Goal: Download file/media

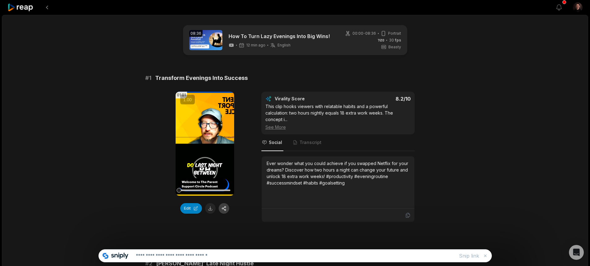
click at [225, 208] on button "button" at bounding box center [224, 208] width 11 height 11
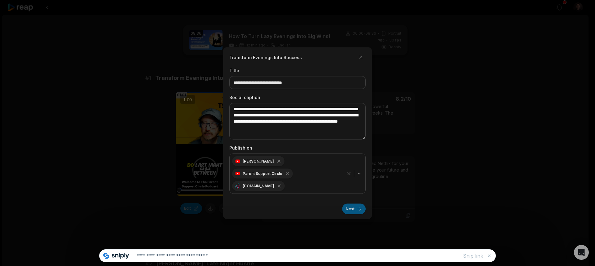
click at [357, 204] on button "Next" at bounding box center [354, 209] width 24 height 11
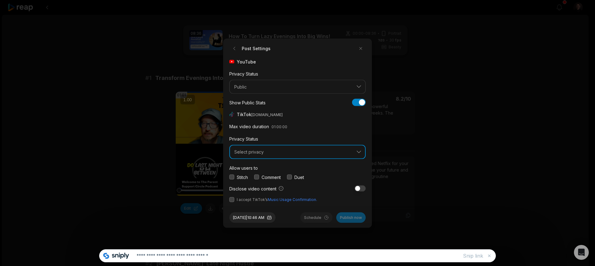
click at [296, 153] on span "Select privacy" at bounding box center [293, 152] width 118 height 6
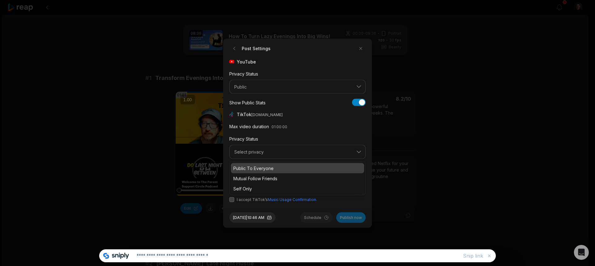
click at [264, 171] on p "Public To Everyone" at bounding box center [297, 168] width 128 height 7
click at [231, 199] on button "button" at bounding box center [231, 199] width 5 height 5
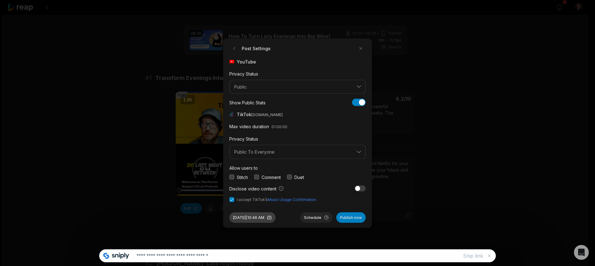
click at [262, 219] on button "[DATE] 10:46 AM" at bounding box center [252, 217] width 46 height 11
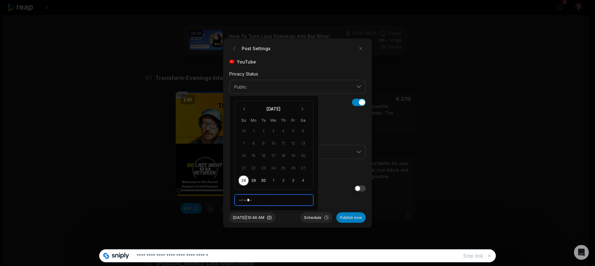
click at [239, 199] on input "*****" at bounding box center [274, 200] width 79 height 11
type input "*****"
click at [312, 220] on button "Schedule" at bounding box center [316, 217] width 32 height 11
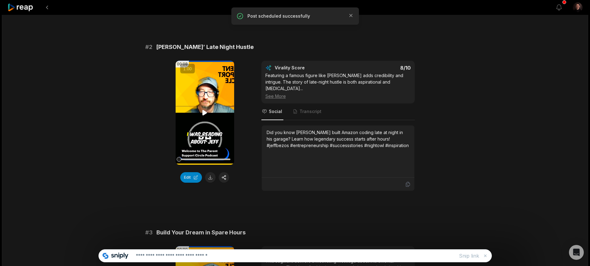
scroll to position [217, 0]
click at [223, 180] on button "button" at bounding box center [224, 177] width 11 height 11
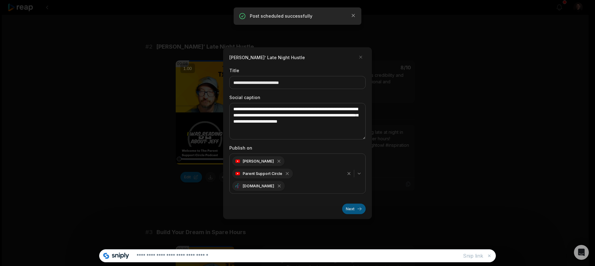
click at [354, 204] on button "Next" at bounding box center [354, 209] width 24 height 11
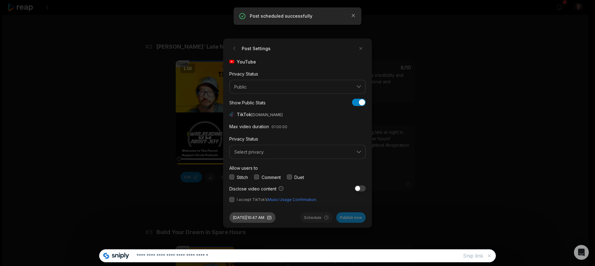
click at [265, 219] on button "[DATE] 10:47 AM" at bounding box center [252, 217] width 46 height 11
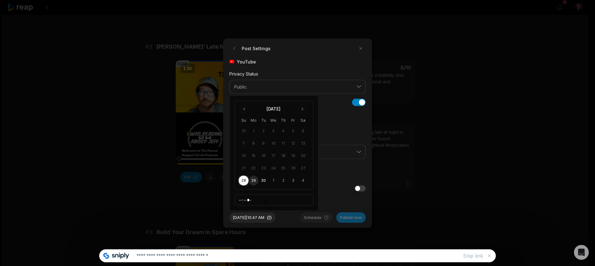
click at [255, 181] on button "29" at bounding box center [253, 181] width 10 height 10
click at [241, 200] on input "*****" at bounding box center [274, 200] width 79 height 11
type input "*****"
click at [328, 174] on div "Stitch Comment Duet" at bounding box center [297, 177] width 136 height 7
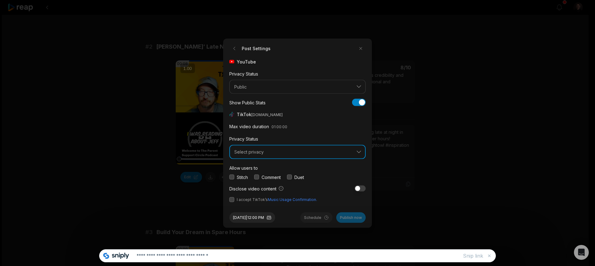
click at [361, 152] on button "Select privacy" at bounding box center [297, 152] width 136 height 14
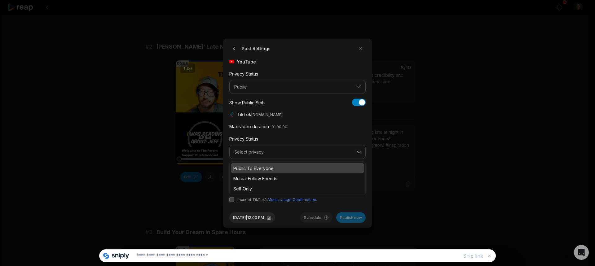
click at [263, 171] on p "Public To Everyone" at bounding box center [297, 168] width 128 height 7
click at [230, 199] on button "button" at bounding box center [231, 199] width 5 height 5
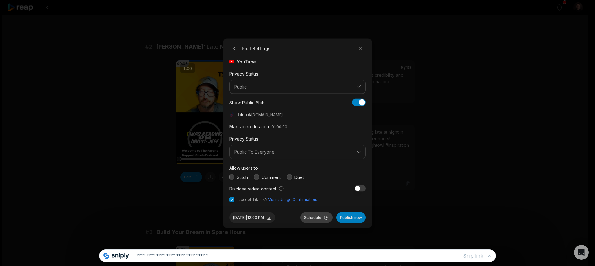
click at [312, 216] on button "Schedule" at bounding box center [316, 217] width 32 height 11
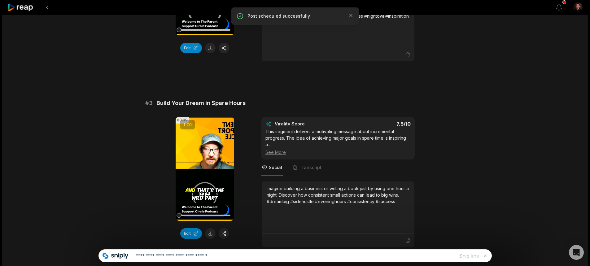
scroll to position [372, 0]
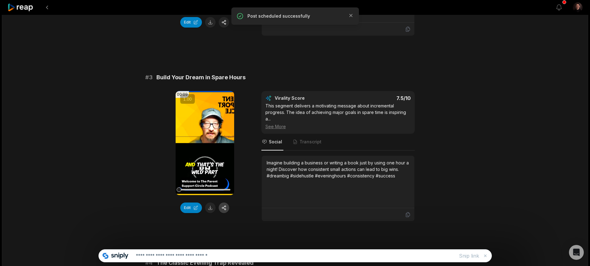
click at [221, 203] on button "button" at bounding box center [224, 208] width 11 height 11
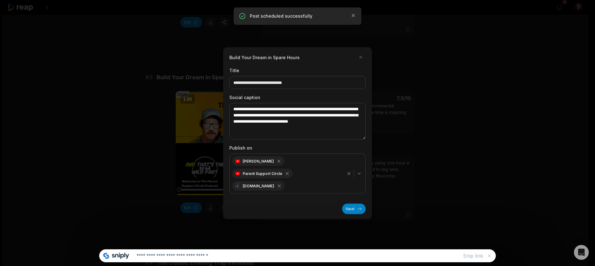
click at [342, 200] on div "Next" at bounding box center [297, 206] width 136 height 15
click at [353, 204] on button "Next" at bounding box center [354, 209] width 24 height 11
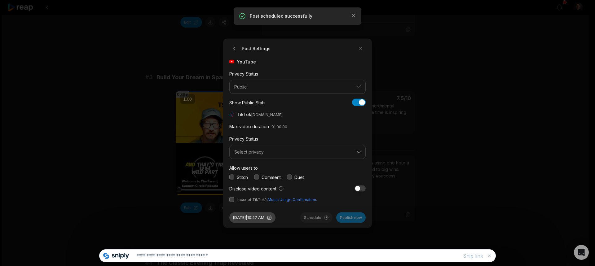
click at [263, 217] on button "[DATE] 10:47 AM" at bounding box center [252, 217] width 46 height 11
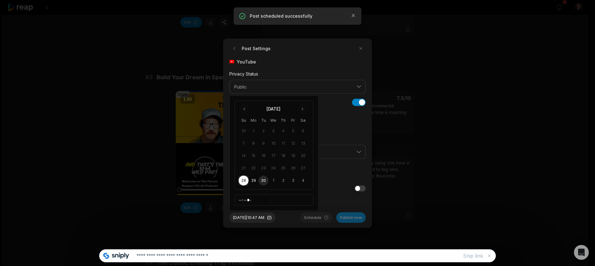
click at [263, 182] on button "30" at bounding box center [263, 181] width 10 height 10
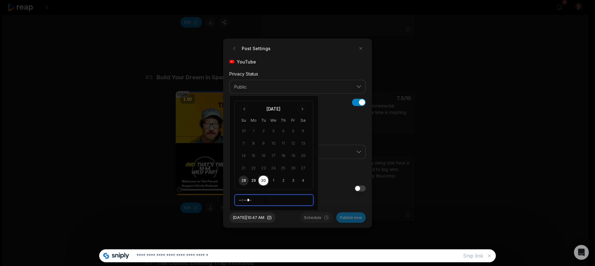
click at [240, 200] on input "*****" at bounding box center [274, 200] width 79 height 11
type input "*****"
click at [328, 185] on div "YouTube Privacy Status Public Show Public Stats Show Public Stats TikTok [DOMAI…" at bounding box center [297, 130] width 136 height 144
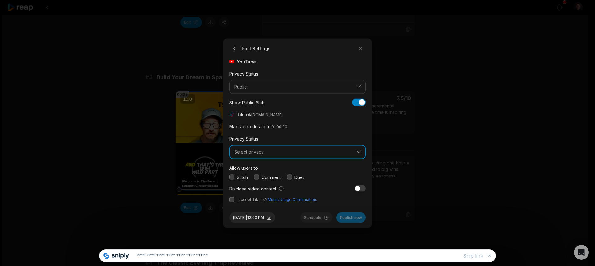
click at [260, 151] on span "Select privacy" at bounding box center [293, 152] width 118 height 6
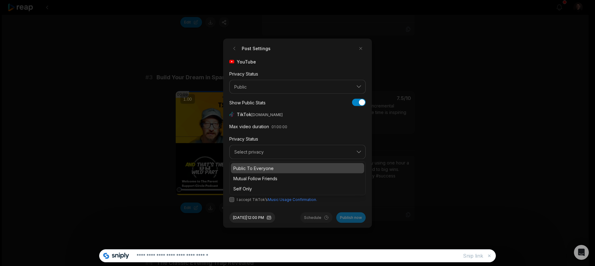
click at [253, 167] on p "Public To Everyone" at bounding box center [297, 168] width 128 height 7
click at [232, 201] on button "button" at bounding box center [231, 199] width 5 height 5
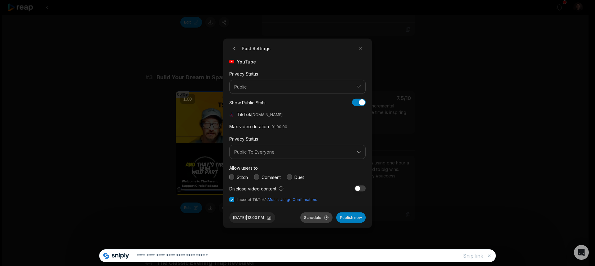
click at [322, 215] on button "Schedule" at bounding box center [316, 217] width 32 height 11
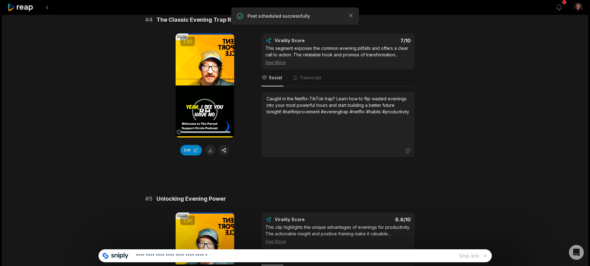
scroll to position [620, 0]
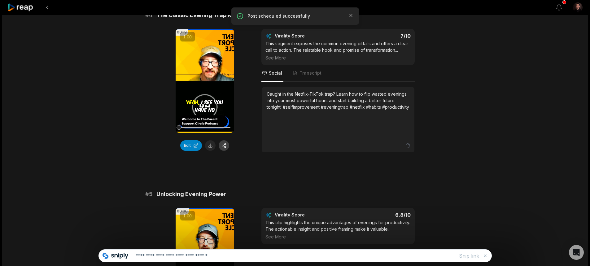
click at [225, 140] on button "button" at bounding box center [224, 145] width 11 height 11
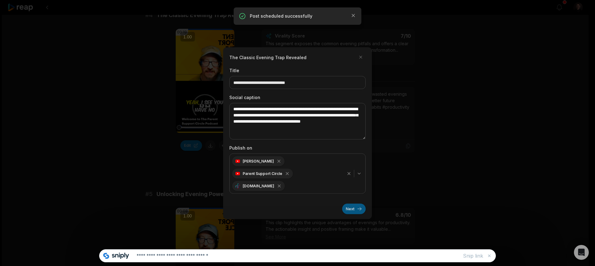
click at [353, 205] on button "Next" at bounding box center [354, 209] width 24 height 11
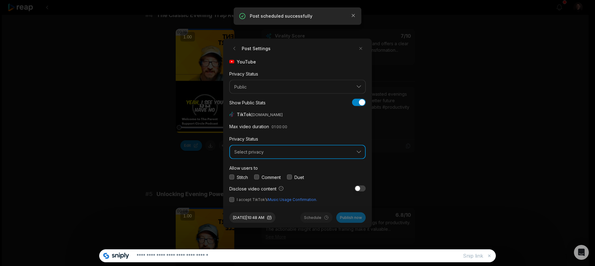
click at [253, 154] on span "Select privacy" at bounding box center [293, 152] width 118 height 6
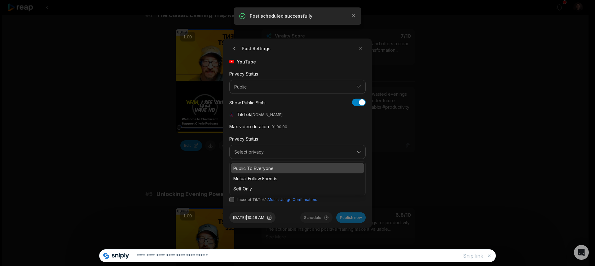
click at [254, 170] on p "Public To Everyone" at bounding box center [297, 168] width 128 height 7
click at [231, 200] on button "button" at bounding box center [231, 199] width 5 height 5
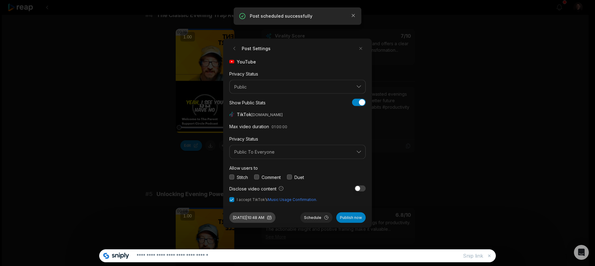
click at [243, 215] on button "[DATE] 10:48 AM" at bounding box center [252, 217] width 46 height 11
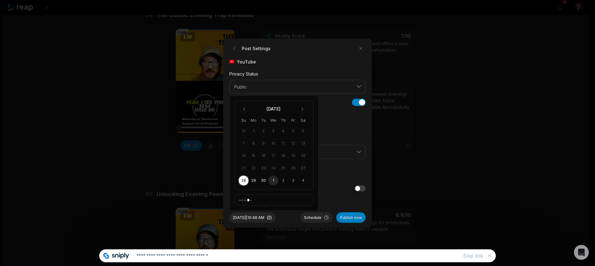
click at [270, 180] on button "1" at bounding box center [273, 181] width 10 height 10
click at [250, 198] on input "*****" at bounding box center [274, 200] width 79 height 11
type input "*****"
click at [314, 219] on button "Schedule" at bounding box center [316, 217] width 32 height 11
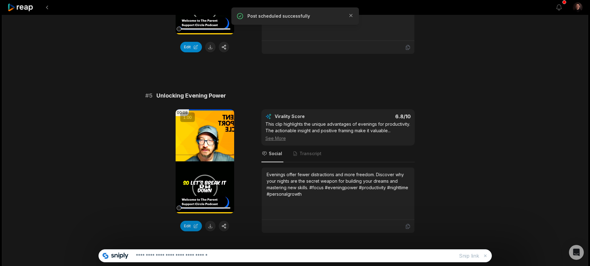
scroll to position [743, 0]
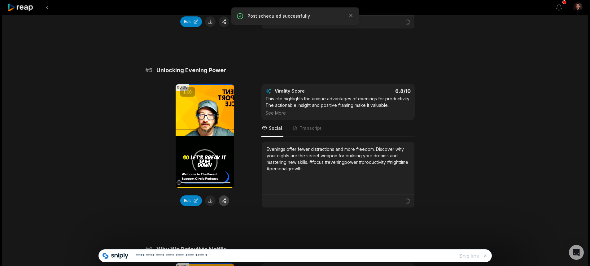
click at [224, 195] on button "button" at bounding box center [224, 200] width 11 height 11
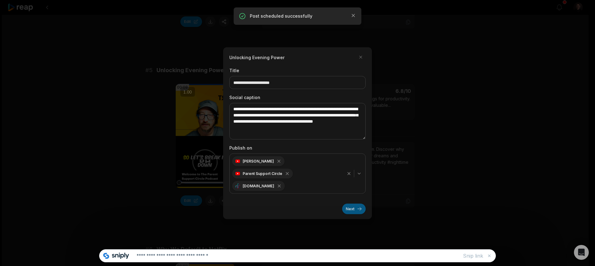
click at [349, 204] on button "Next" at bounding box center [354, 209] width 24 height 11
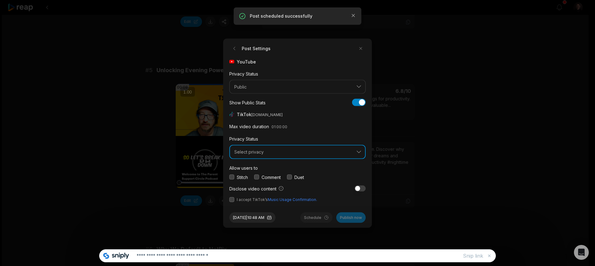
click at [270, 156] on button "Select privacy" at bounding box center [297, 152] width 136 height 14
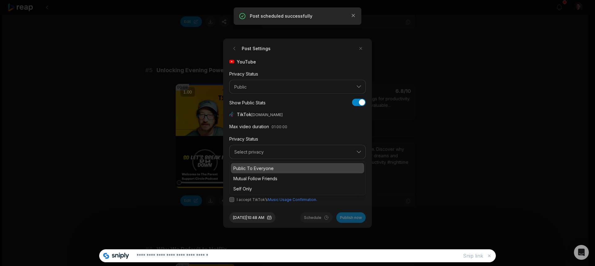
click at [260, 169] on p "Public To Everyone" at bounding box center [297, 168] width 128 height 7
click at [230, 201] on button "button" at bounding box center [231, 199] width 5 height 5
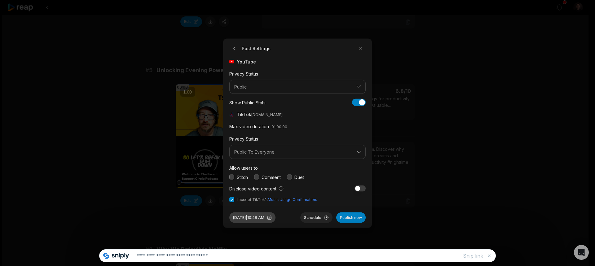
click at [239, 218] on button "[DATE] 10:48 AM" at bounding box center [252, 217] width 46 height 11
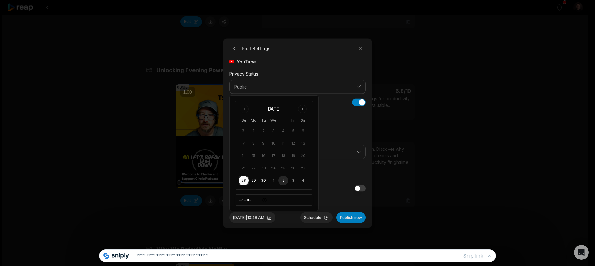
click at [284, 181] on button "2" at bounding box center [283, 181] width 10 height 10
click at [241, 199] on input "*****" at bounding box center [274, 200] width 79 height 11
type input "*****"
click at [311, 217] on button "Schedule" at bounding box center [316, 217] width 32 height 11
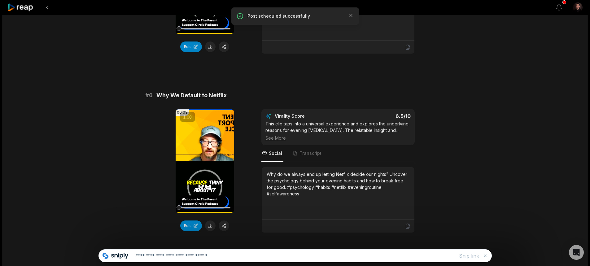
scroll to position [898, 0]
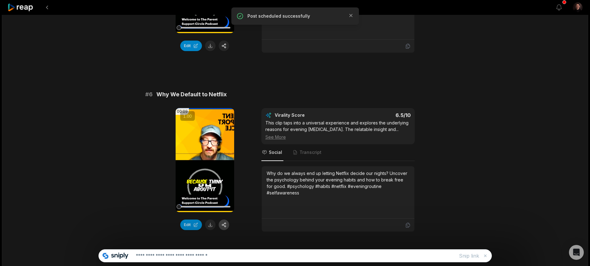
click at [224, 220] on button "button" at bounding box center [224, 225] width 11 height 11
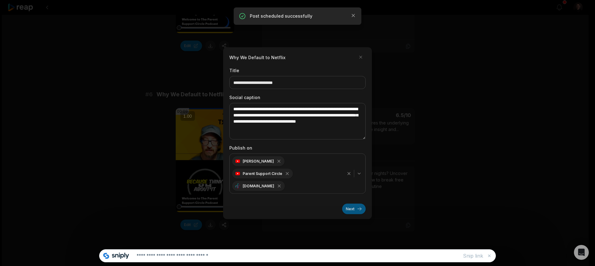
click at [349, 204] on button "Next" at bounding box center [354, 209] width 24 height 11
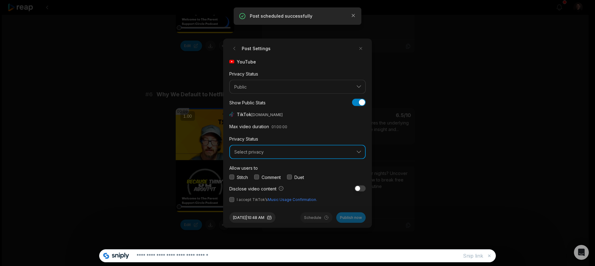
click at [249, 154] on span "Select privacy" at bounding box center [293, 152] width 118 height 6
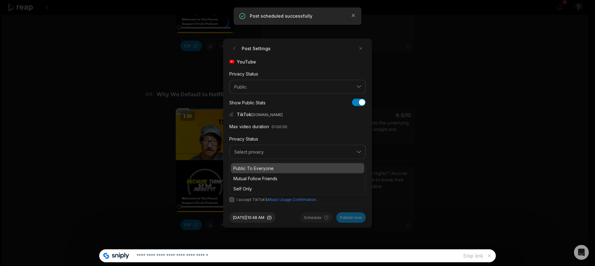
click at [251, 173] on div "Public To Everyone" at bounding box center [297, 168] width 133 height 10
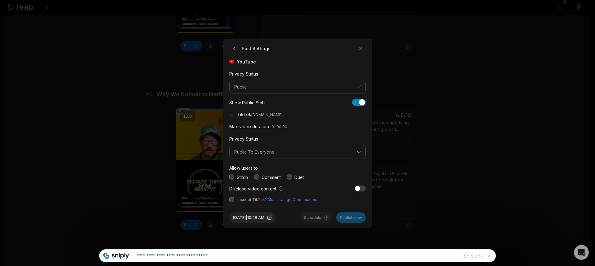
click at [232, 199] on button "button" at bounding box center [231, 199] width 5 height 5
click at [258, 217] on button "[DATE] 10:48 AM" at bounding box center [252, 217] width 46 height 11
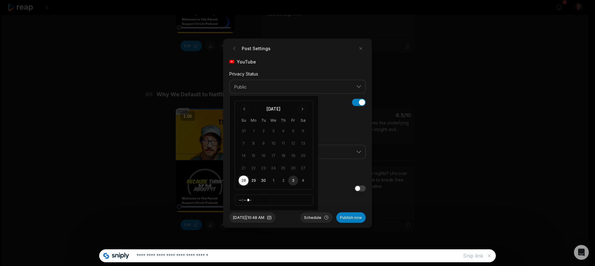
click at [293, 182] on button "3" at bounding box center [293, 181] width 10 height 10
click at [239, 202] on input "*****" at bounding box center [274, 200] width 79 height 11
type input "*****"
click at [311, 216] on button "Schedule" at bounding box center [316, 217] width 32 height 11
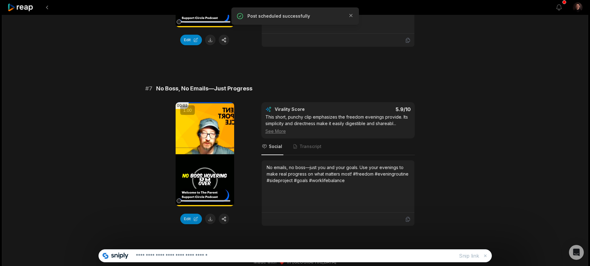
scroll to position [1084, 0]
click at [223, 213] on button "button" at bounding box center [224, 218] width 11 height 11
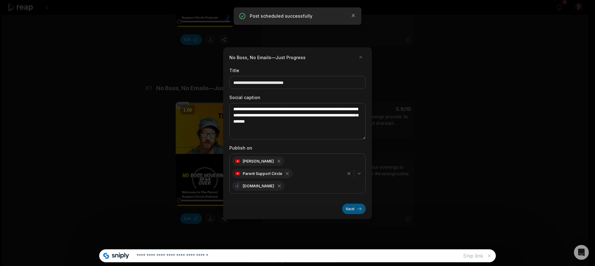
click at [353, 204] on button "Next" at bounding box center [354, 209] width 24 height 11
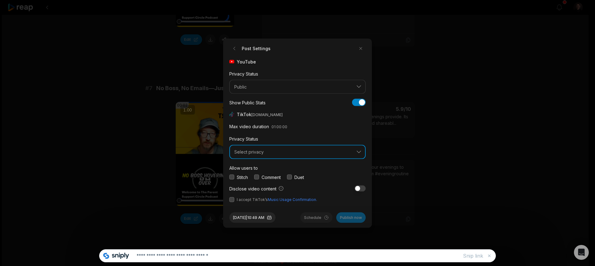
drag, startPoint x: 256, startPoint y: 151, endPoint x: 255, endPoint y: 156, distance: 5.3
click at [256, 151] on span "Select privacy" at bounding box center [293, 152] width 118 height 6
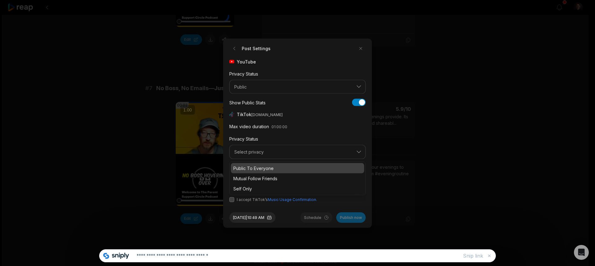
click at [243, 169] on p "Public To Everyone" at bounding box center [297, 168] width 128 height 7
click at [232, 200] on button "button" at bounding box center [231, 199] width 5 height 5
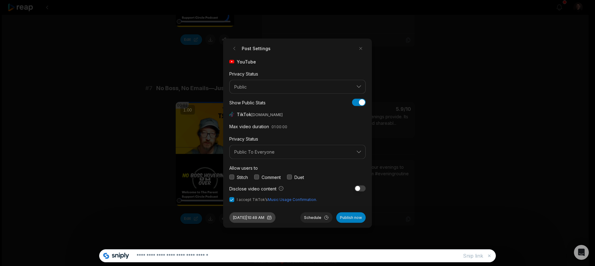
click at [246, 219] on button "[DATE] 10:49 AM" at bounding box center [252, 217] width 46 height 11
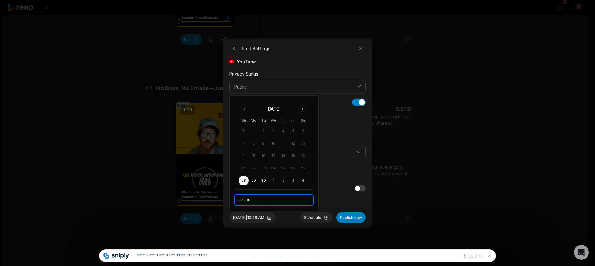
click at [239, 199] on input "*****" at bounding box center [274, 200] width 79 height 11
type input "*****"
click at [303, 181] on button "4" at bounding box center [303, 181] width 10 height 10
click at [312, 219] on button "Schedule" at bounding box center [316, 217] width 32 height 11
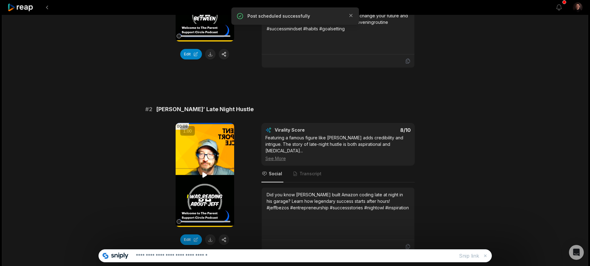
scroll to position [0, 0]
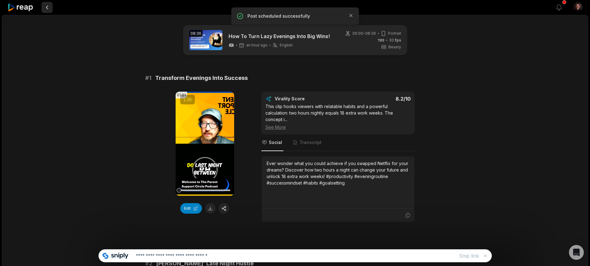
click at [47, 5] on button at bounding box center [47, 7] width 11 height 11
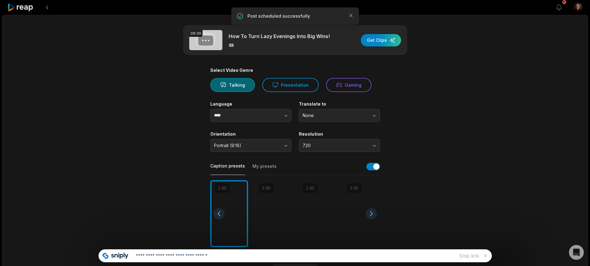
click at [47, 5] on button at bounding box center [47, 7] width 11 height 11
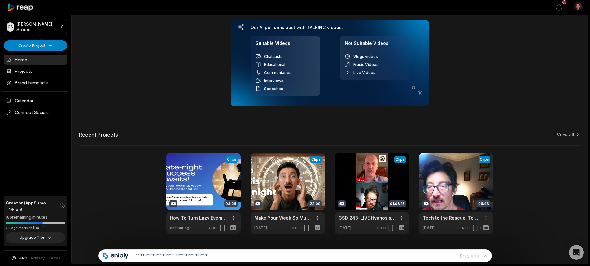
scroll to position [85, 0]
click at [281, 181] on link at bounding box center [288, 193] width 74 height 81
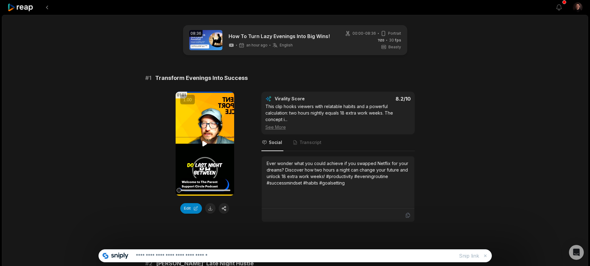
click at [202, 144] on icon at bounding box center [204, 143] width 7 height 7
click at [208, 209] on button at bounding box center [210, 208] width 11 height 11
click at [204, 145] on icon at bounding box center [204, 143] width 7 height 7
